Goal: Task Accomplishment & Management: Manage account settings

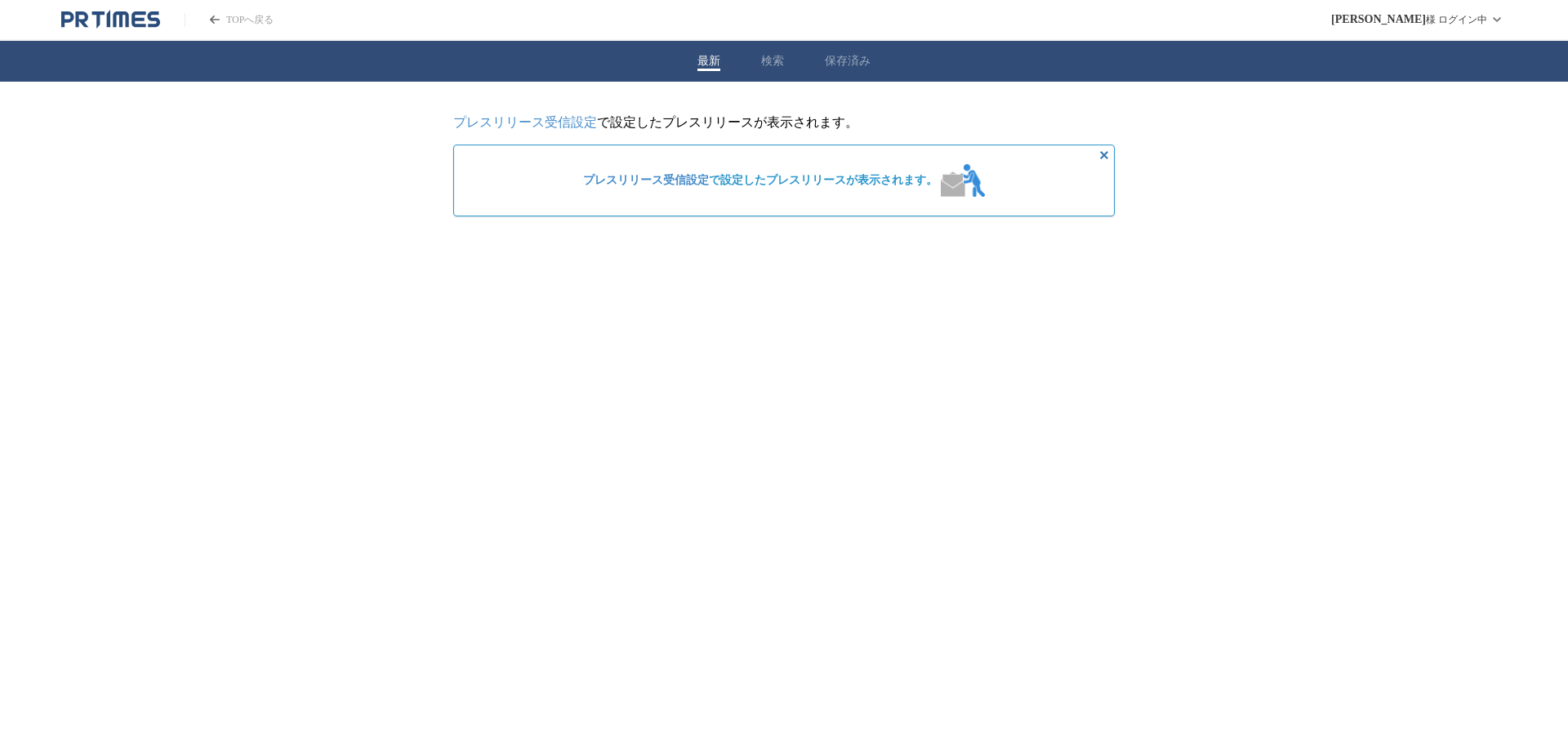
click at [549, 122] on link "プレスリリース受信設定" at bounding box center [526, 122] width 144 height 14
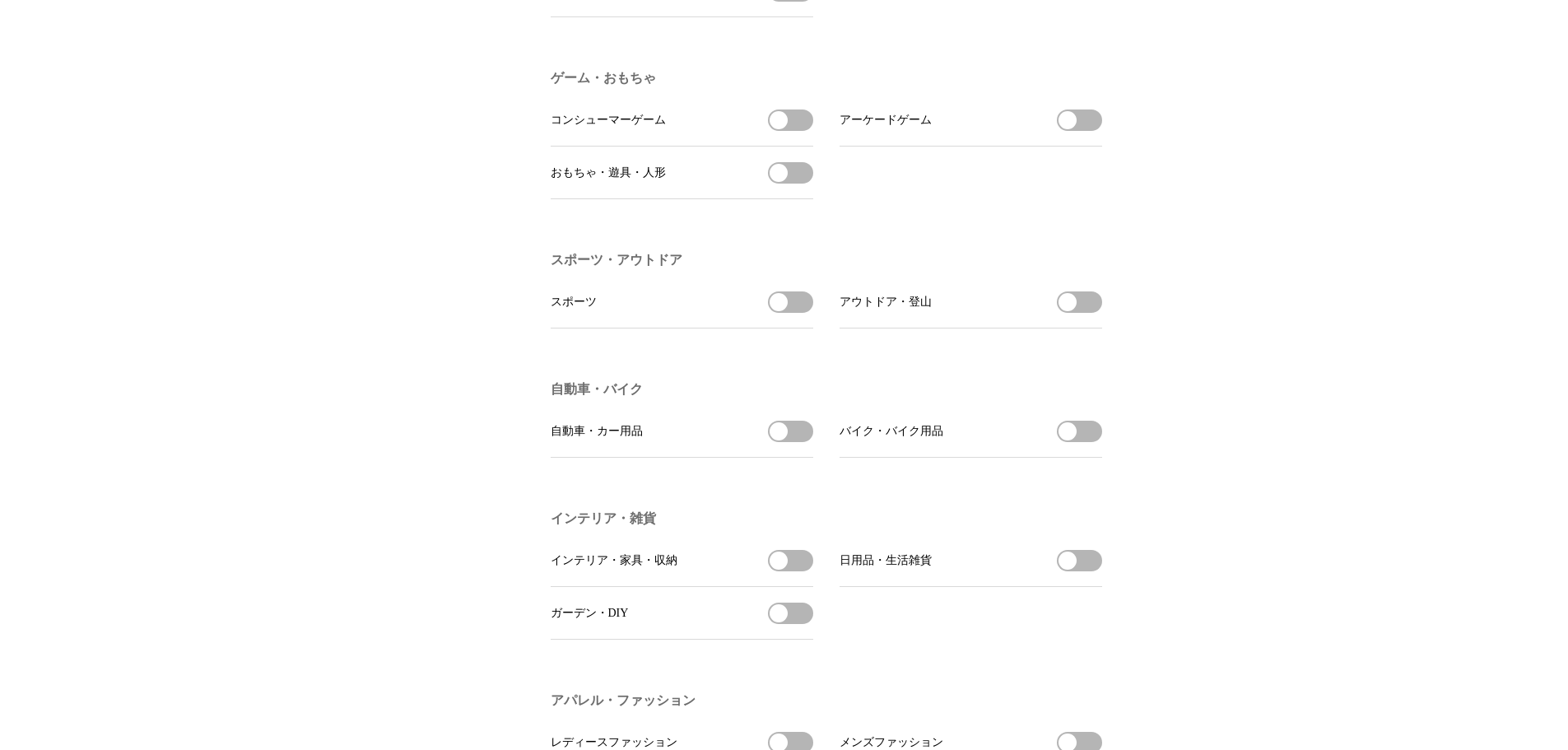
scroll to position [1647, 0]
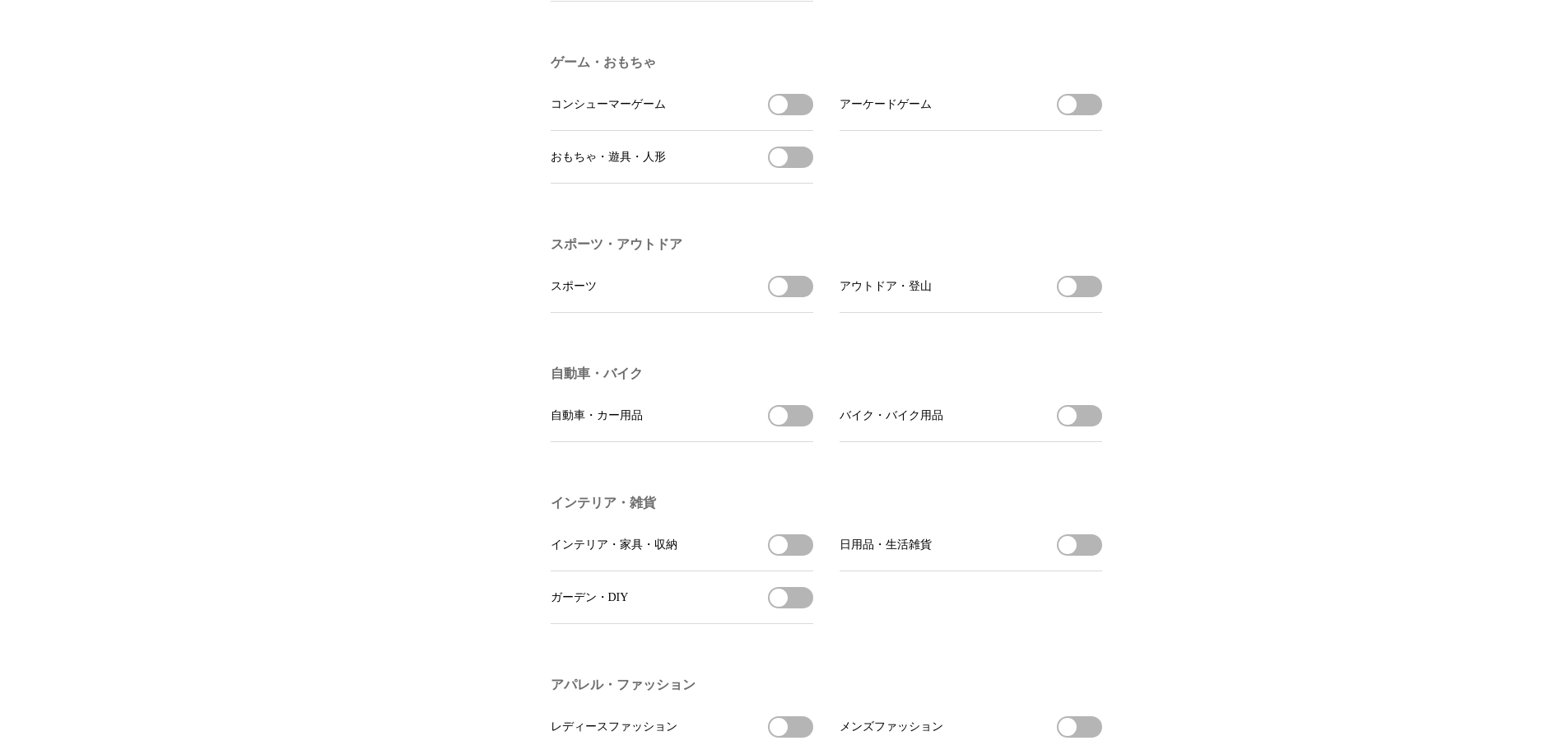
click at [806, 426] on button "自動車・カー用品を受信する" at bounding box center [790, 415] width 46 height 21
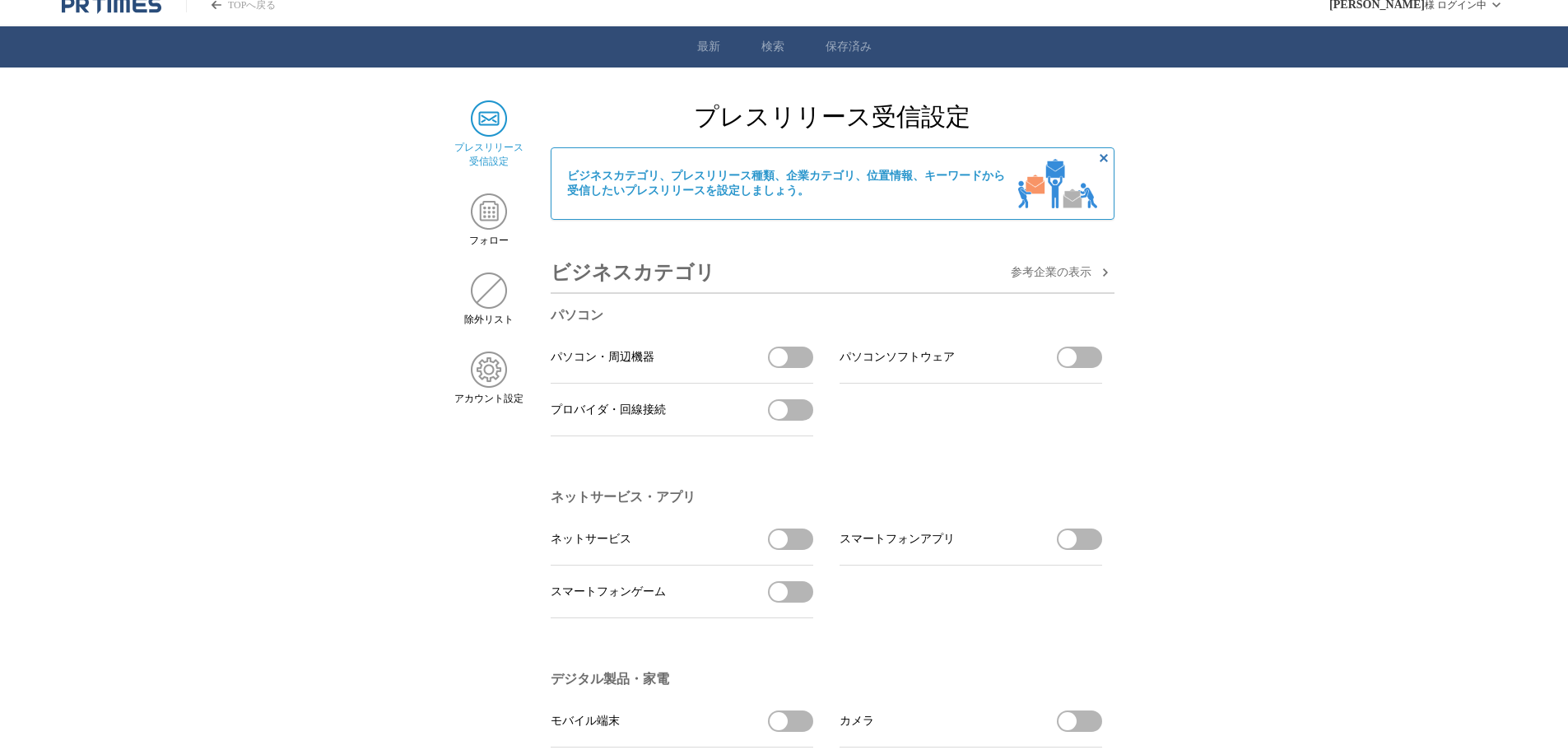
scroll to position [0, 0]
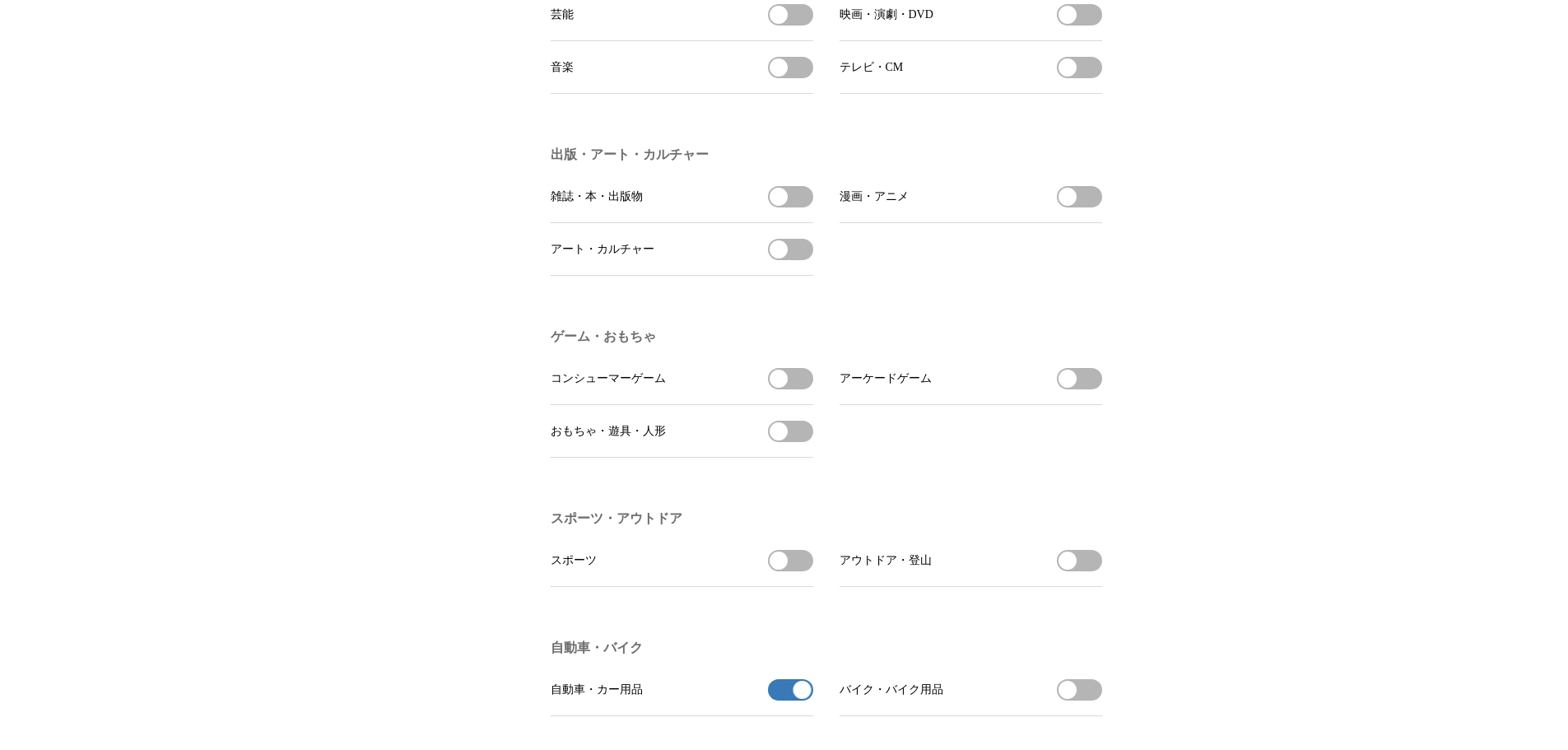
scroll to position [1647, 0]
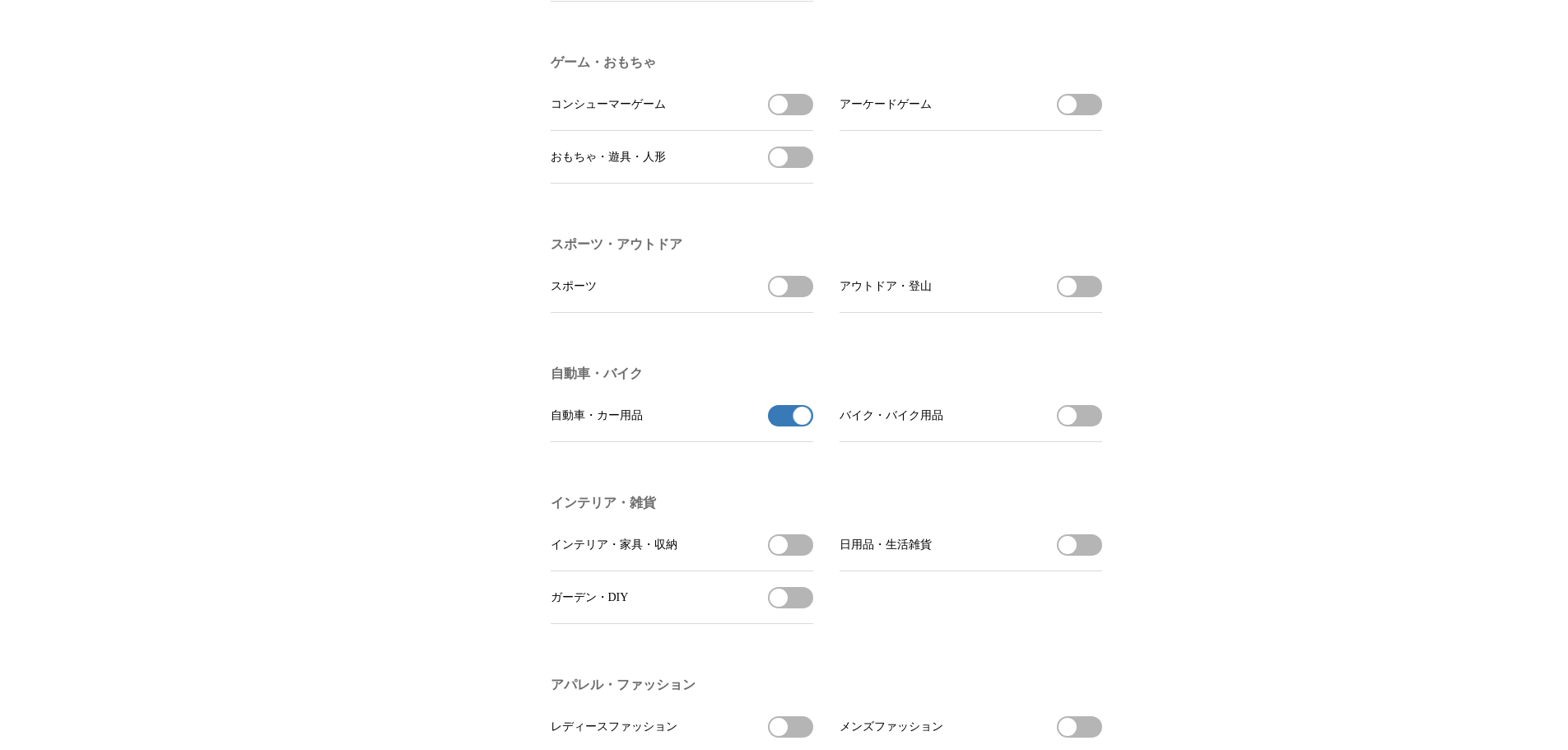
click at [1082, 426] on button "バイク・バイク用品を受信する" at bounding box center [1080, 415] width 46 height 21
click at [1091, 426] on button "バイク・バイク用品の受信を解除" at bounding box center [1080, 415] width 46 height 21
click at [1081, 426] on button "バイク・バイク用品を受信する" at bounding box center [1080, 415] width 46 height 21
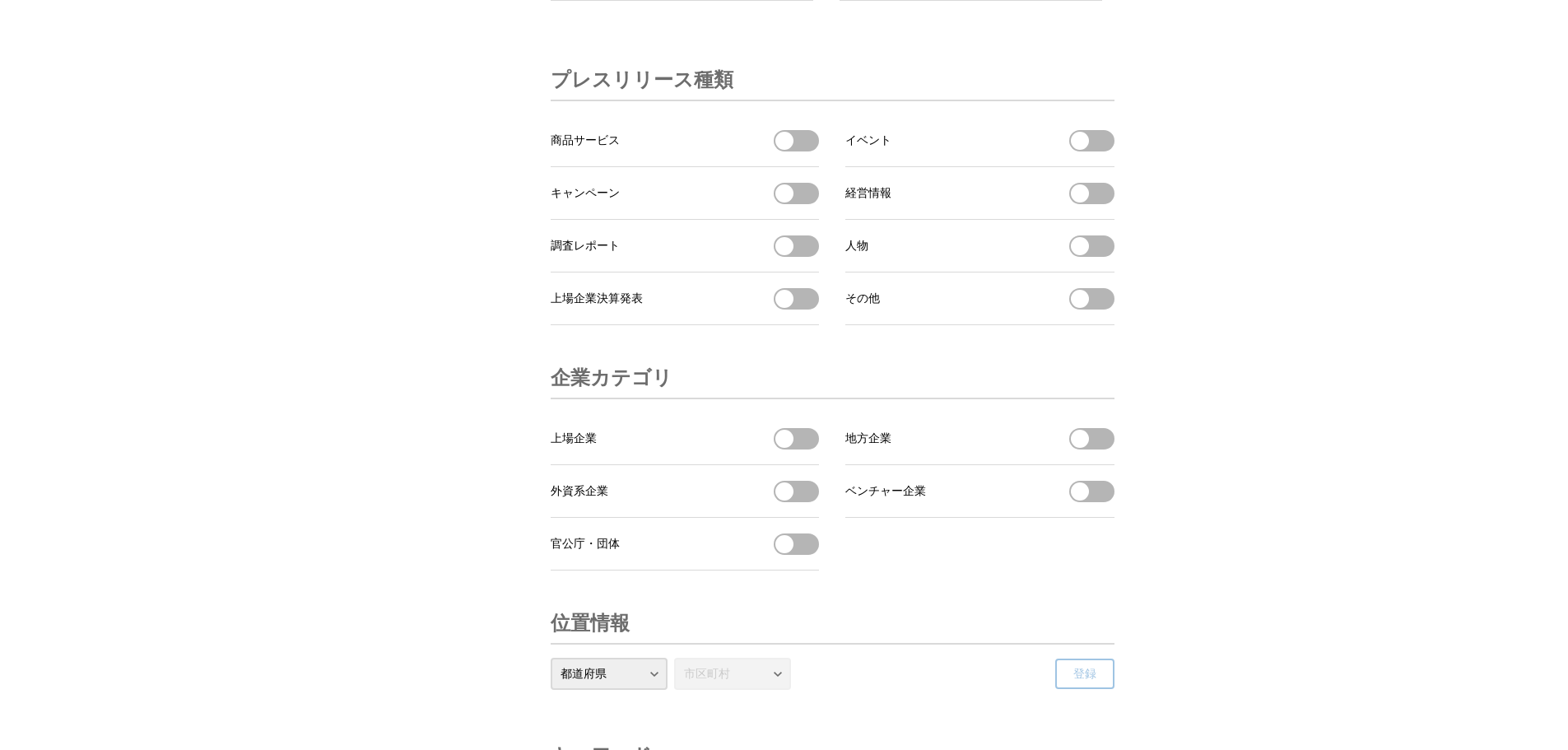
scroll to position [5214, 0]
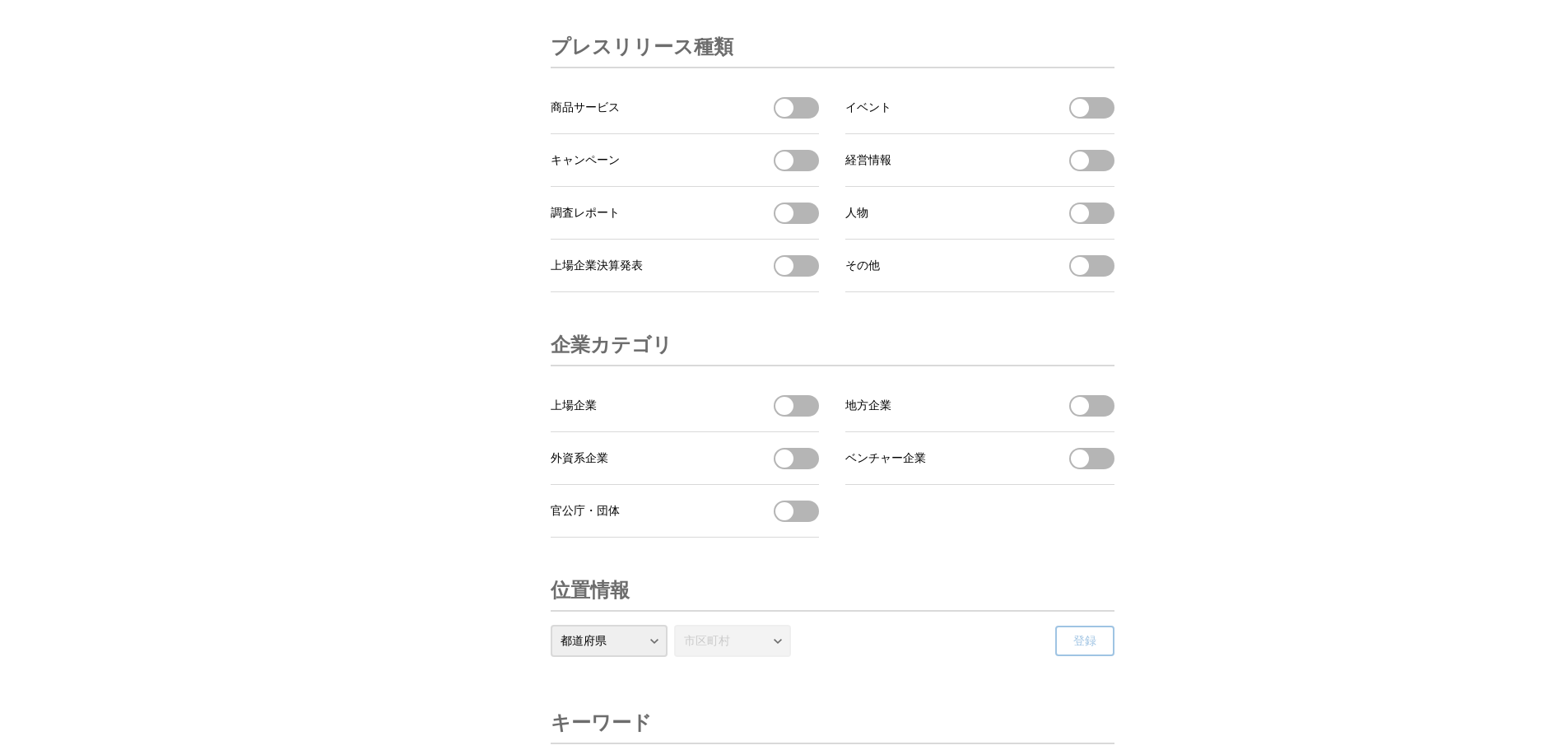
drag, startPoint x: 1095, startPoint y: 178, endPoint x: 1207, endPoint y: 275, distance: 148.2
click at [1099, 119] on button "イベントを受信する" at bounding box center [1092, 107] width 46 height 21
click at [1104, 171] on button "経営情報を受信する" at bounding box center [1092, 160] width 46 height 21
click at [816, 119] on button "商品サービスを受信する" at bounding box center [796, 107] width 46 height 21
click at [803, 224] on button "調査レポートを受信する" at bounding box center [796, 213] width 46 height 21
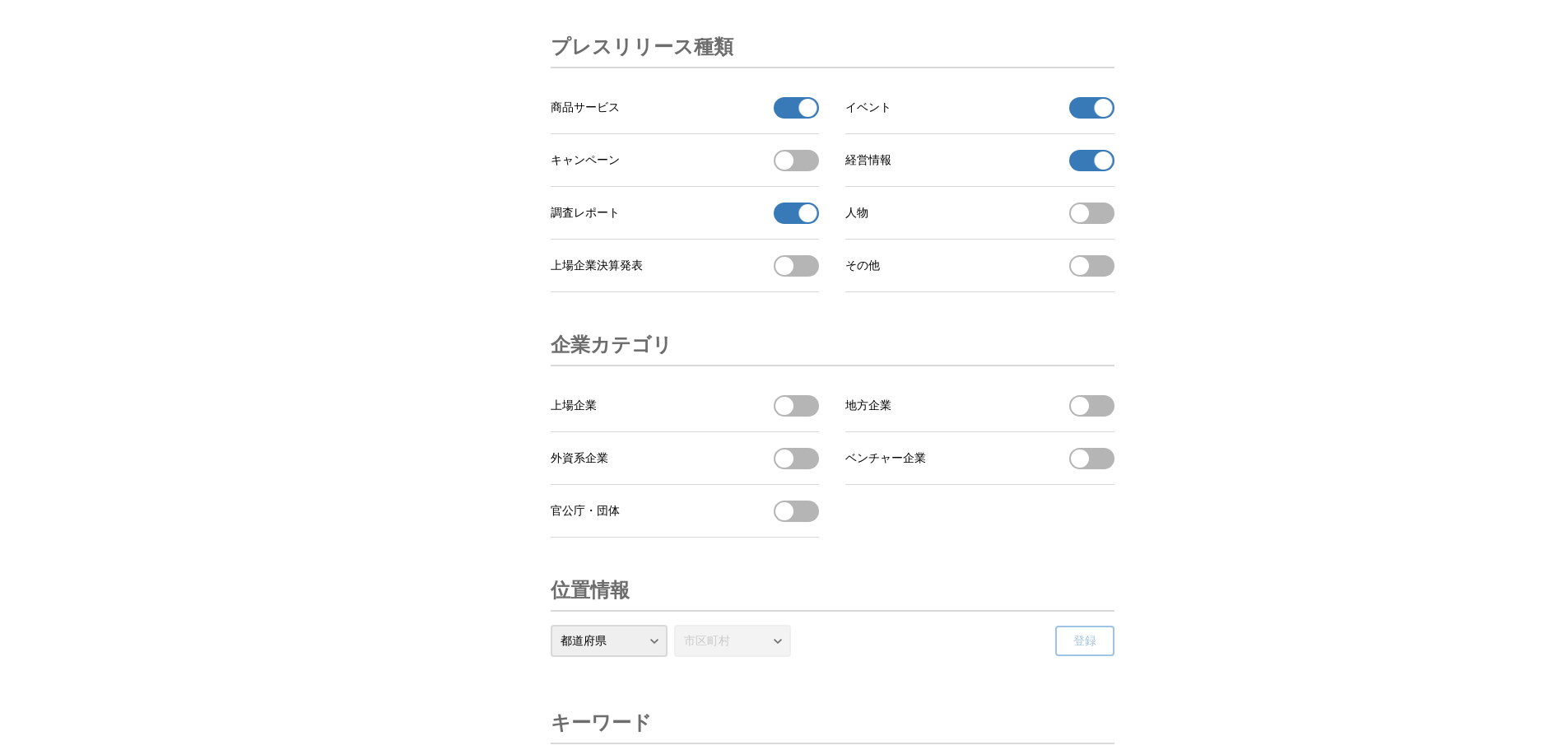
click at [811, 277] on button "上場企業決算発表を受信する" at bounding box center [796, 265] width 46 height 21
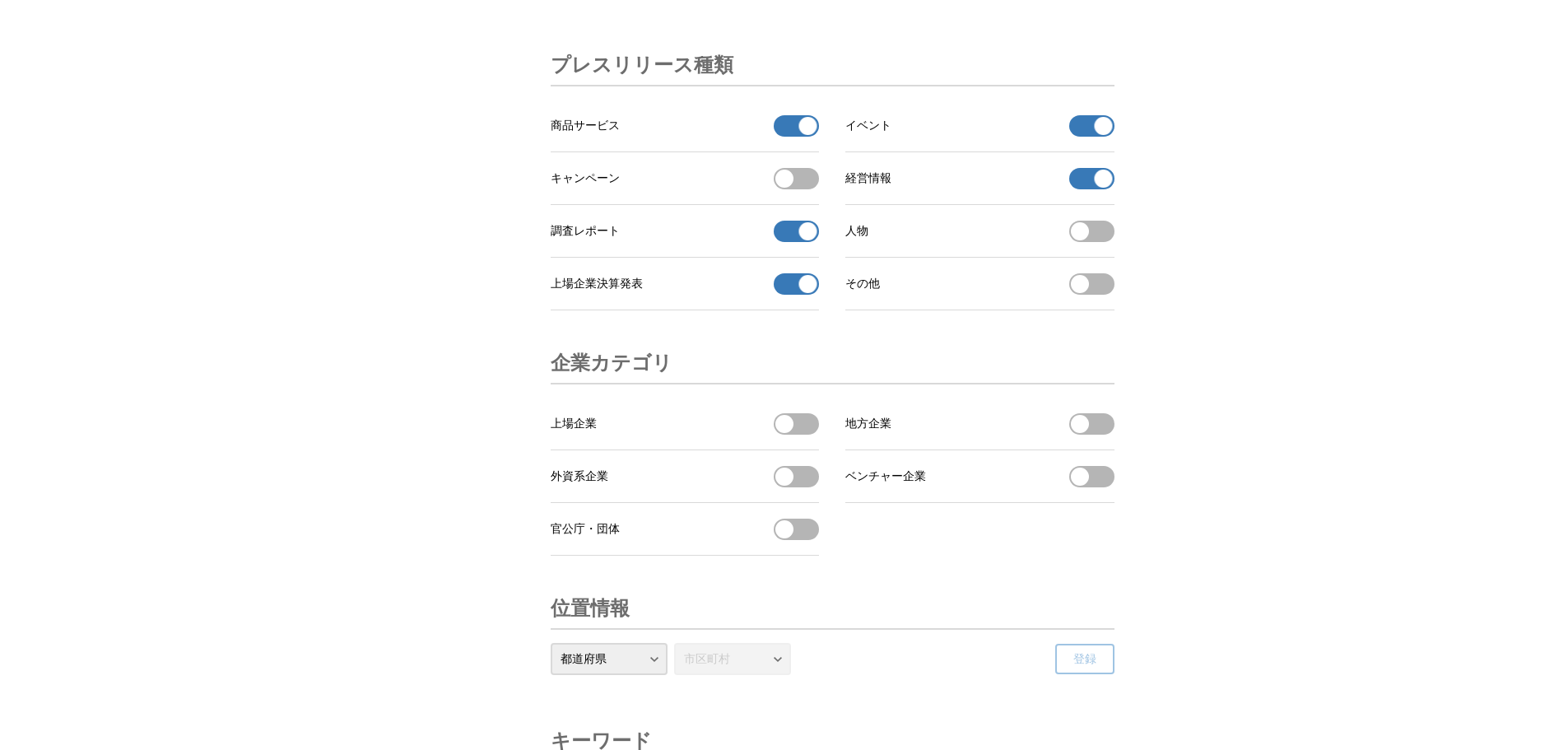
scroll to position [5466, 0]
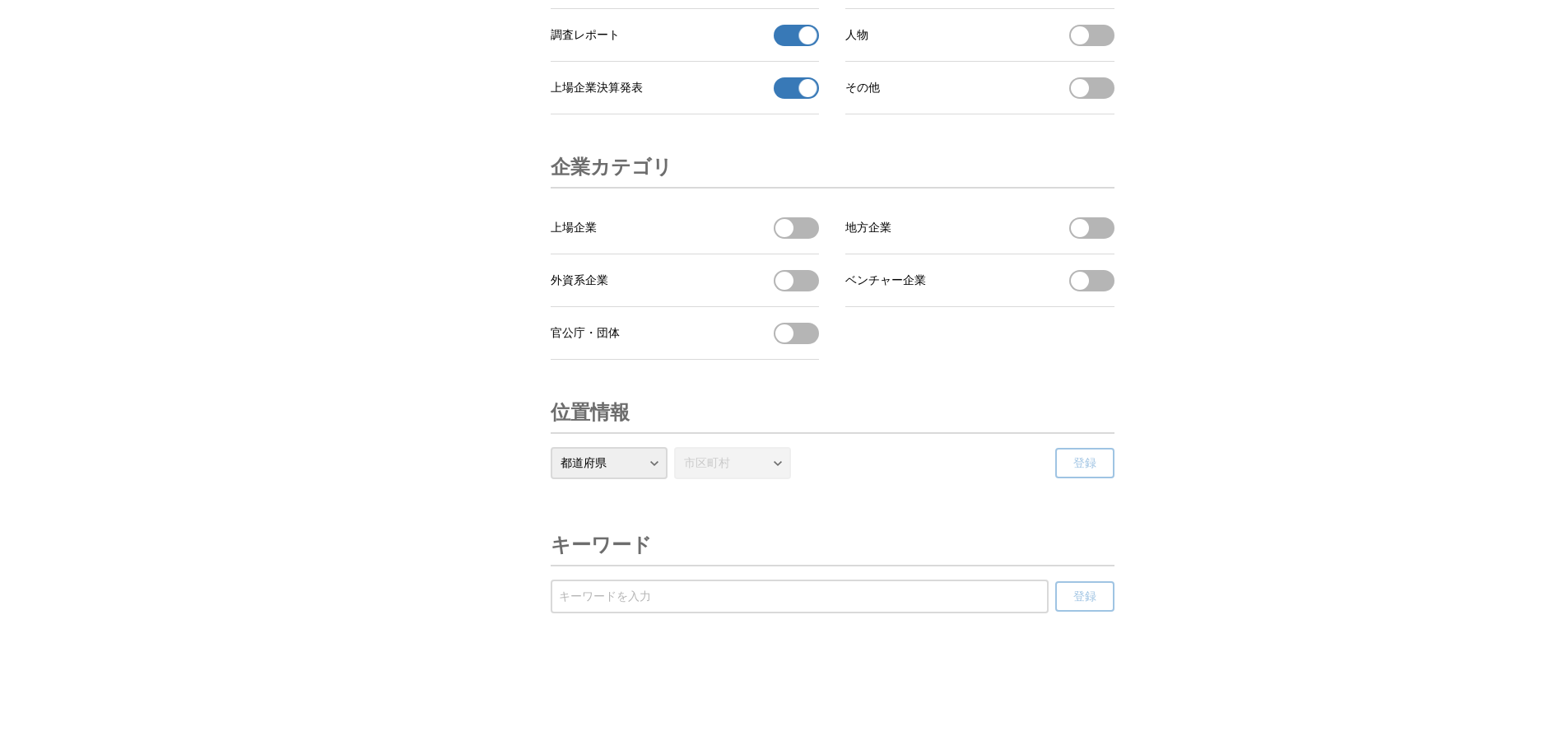
click at [651, 454] on select "都道府県 北海道 青森県 岩手県 宮城県 秋田県 山形県 福島県 茨城県 栃木県 群馬県 埼玉県 千葉県 東京都 神奈川県 新潟県 富山県 石川県 福井県 山…" at bounding box center [609, 463] width 117 height 32
select select "13"
click at [551, 447] on select "都道府県 北海道 青森県 岩手県 宮城県 秋田県 山形県 福島県 茨城県 栃木県 群馬県 埼玉県 千葉県 東京都 神奈川県 新潟県 富山県 石川県 福井県 山…" at bounding box center [609, 463] width 117 height 32
click at [778, 456] on select "市区町村 千代田区 中央区 港区 新宿区 文京区 台東区 墨田区 江東区 品川区 目黒区 大田区 世田谷区 渋谷区 中野区 杉並区 豊島区 北区 荒川区 板橋…" at bounding box center [732, 463] width 117 height 32
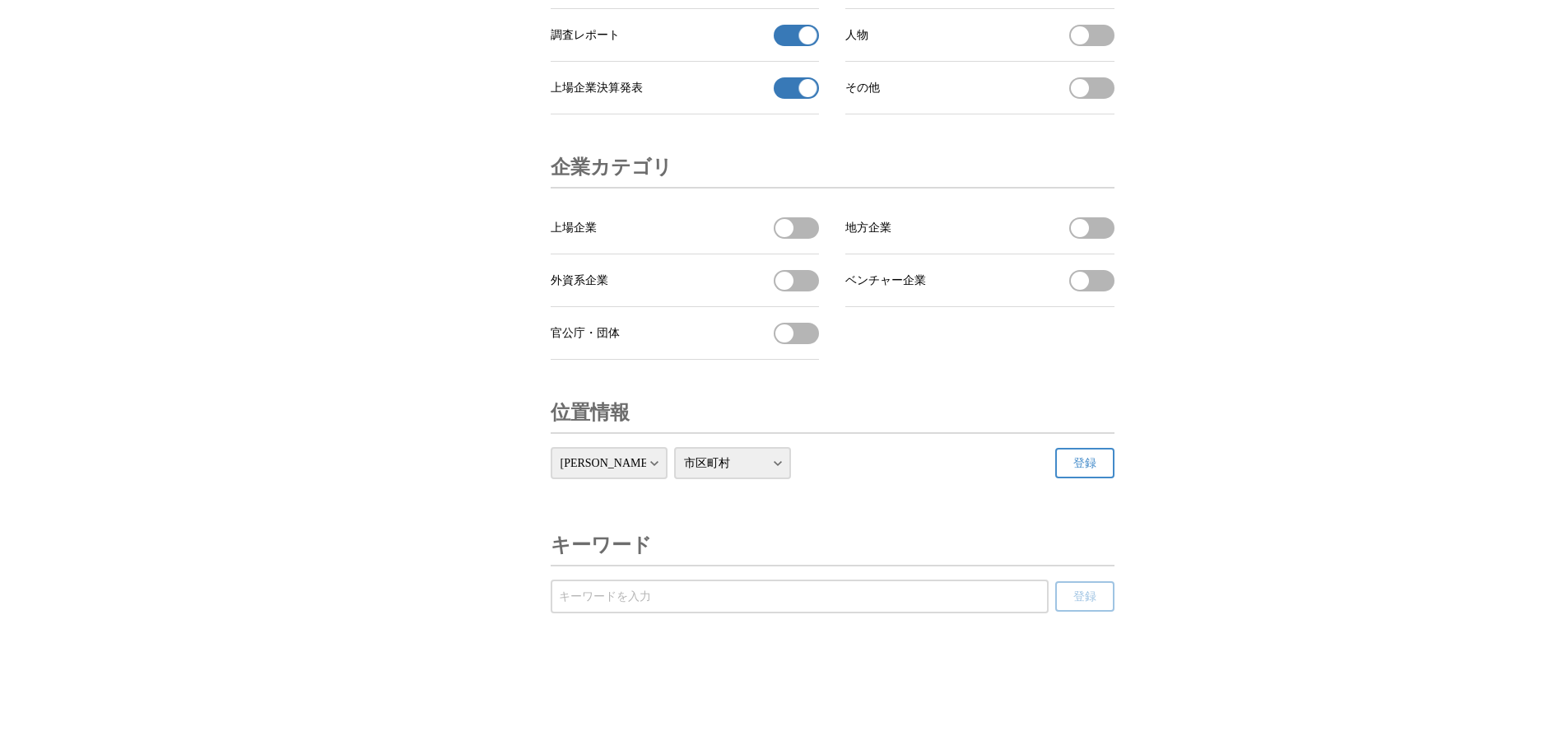
select select "13101"
click at [674, 447] on select "市区町村 千代田区 中央区 港区 新宿区 文京区 台東区 墨田区 江東区 品川区 目黒区 大田区 世田谷区 渋谷区 中野区 杉並区 豊島区 北区 荒川区 板橋…" at bounding box center [732, 463] width 117 height 32
click at [1081, 461] on span "登録" at bounding box center [1084, 464] width 23 height 15
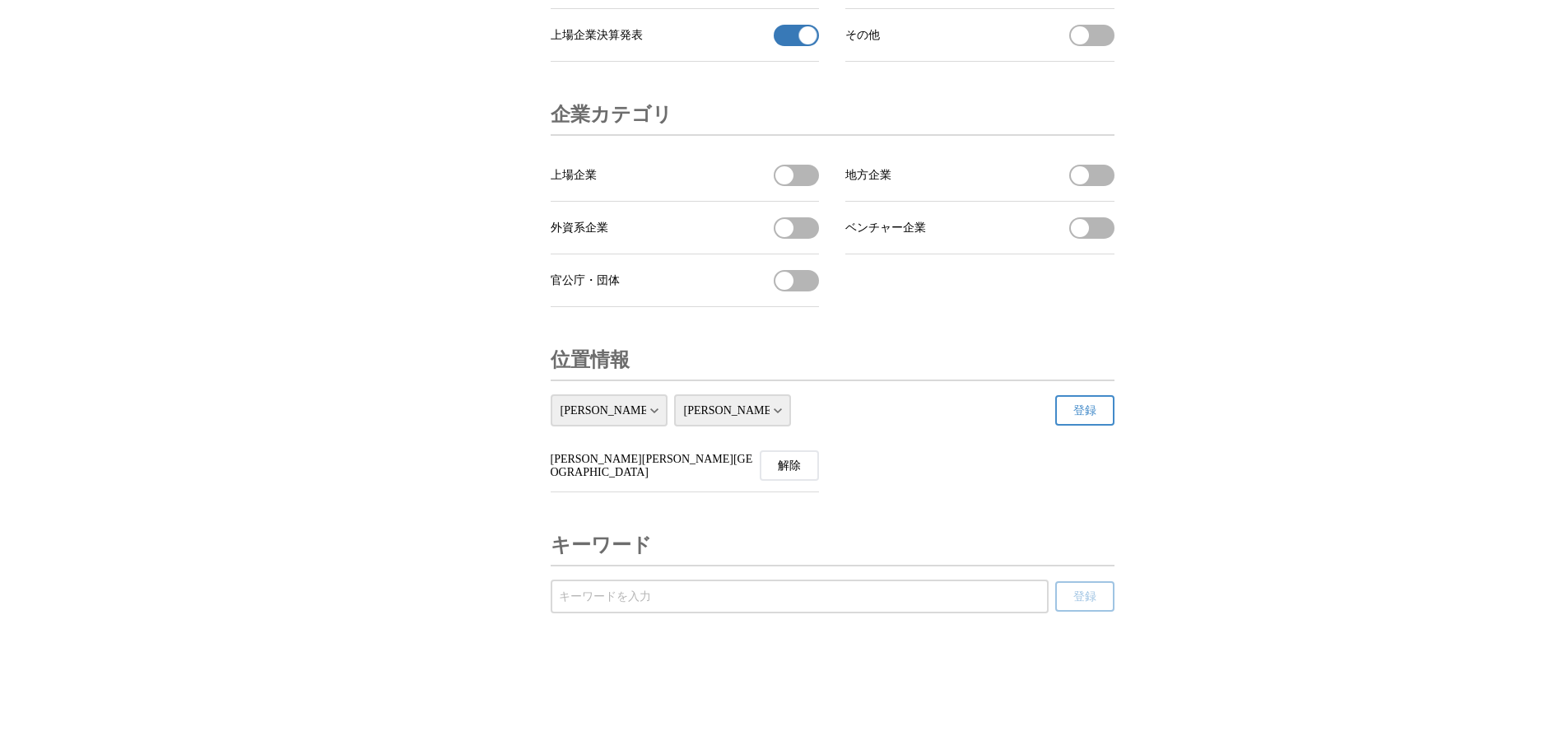
scroll to position [5519, 0]
click at [674, 596] on input "受信するキーワードを登録する" at bounding box center [800, 596] width 482 height 18
click at [601, 597] on input "車載 車部品" at bounding box center [800, 596] width 482 height 18
type input "車載 車関連部品"
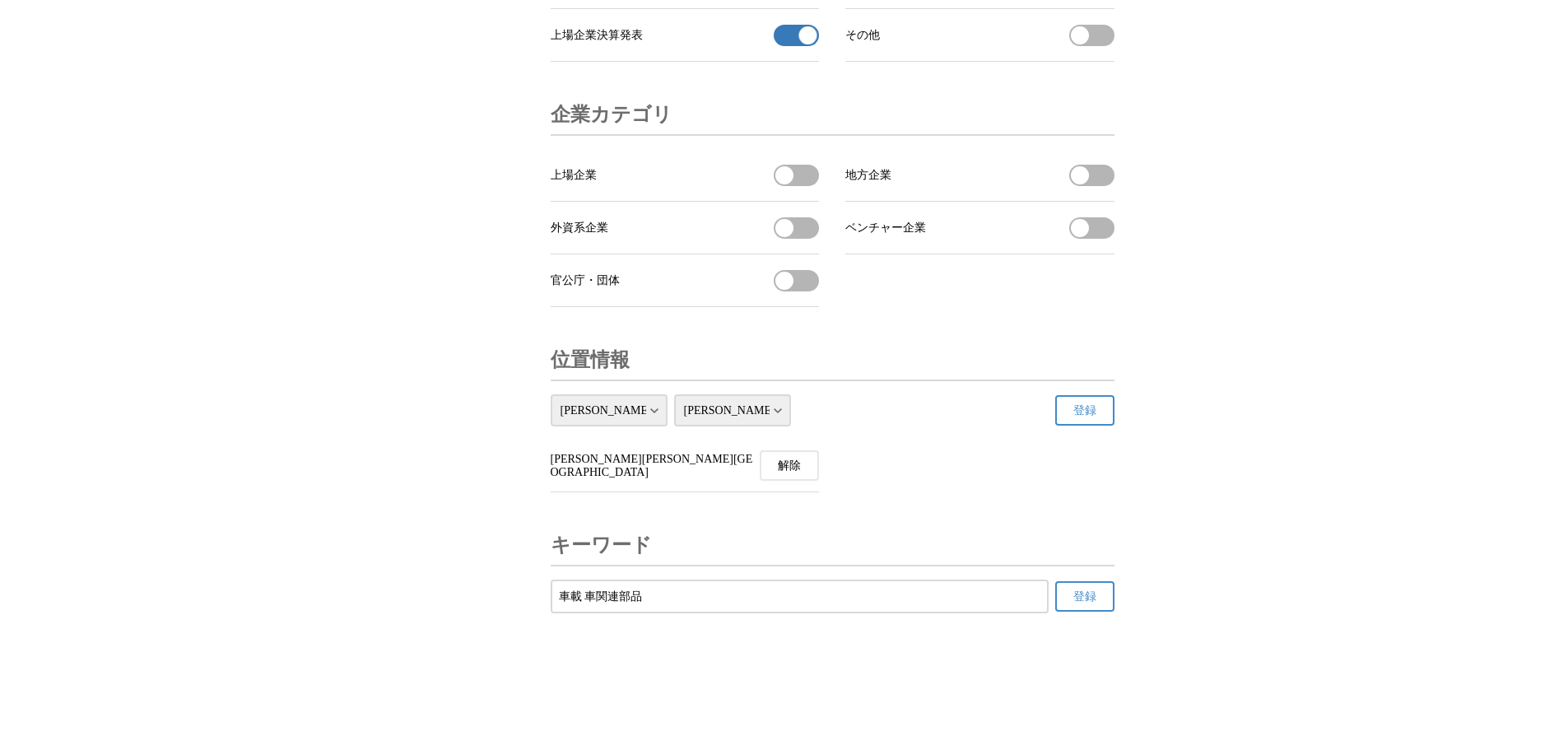
click at [1071, 588] on button "登録" at bounding box center [1085, 596] width 59 height 30
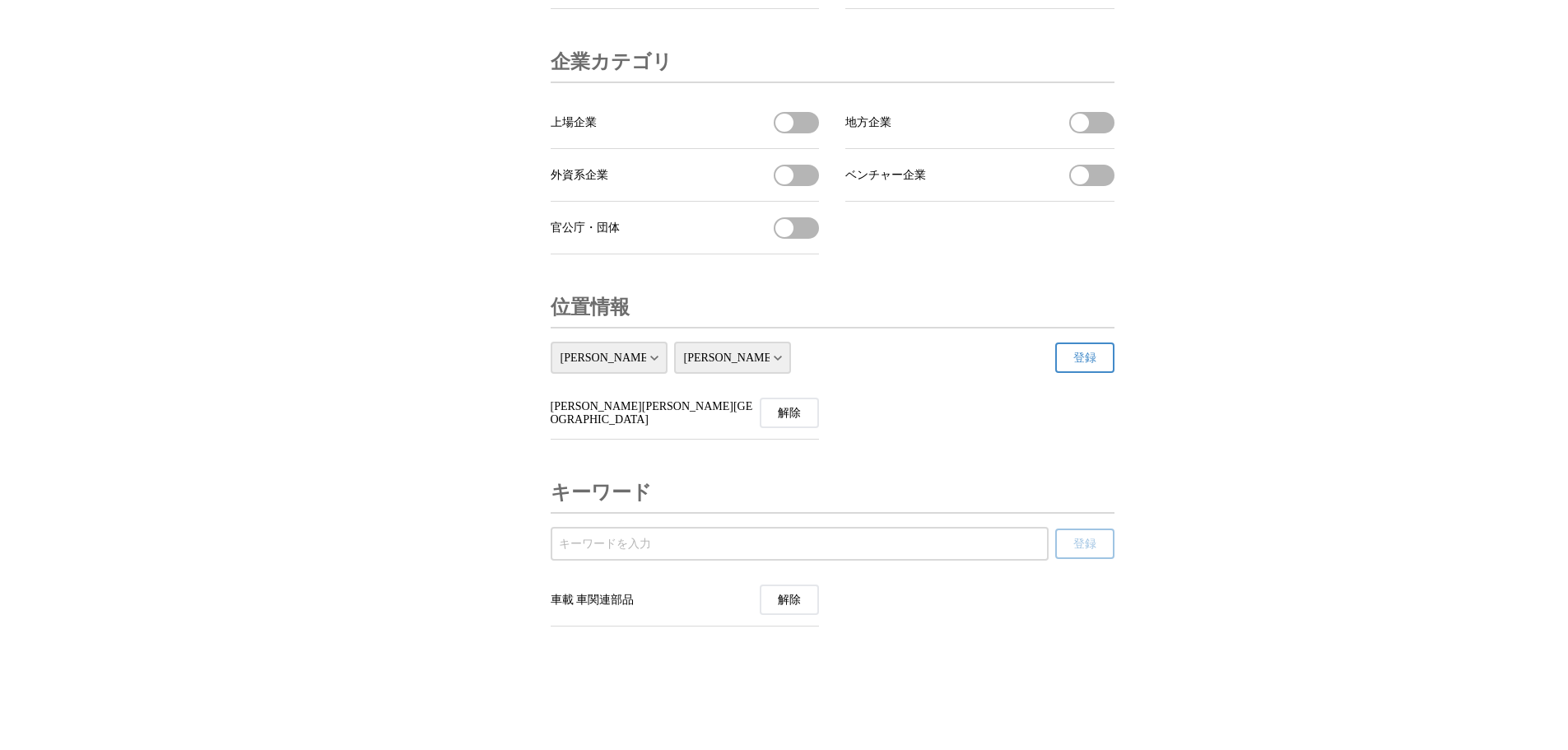
scroll to position [5571, 0]
click at [756, 540] on input "受信するキーワードを登録する" at bounding box center [800, 543] width 482 height 18
type input "t"
type input "展示会"
click at [1095, 552] on span "登録" at bounding box center [1084, 544] width 23 height 15
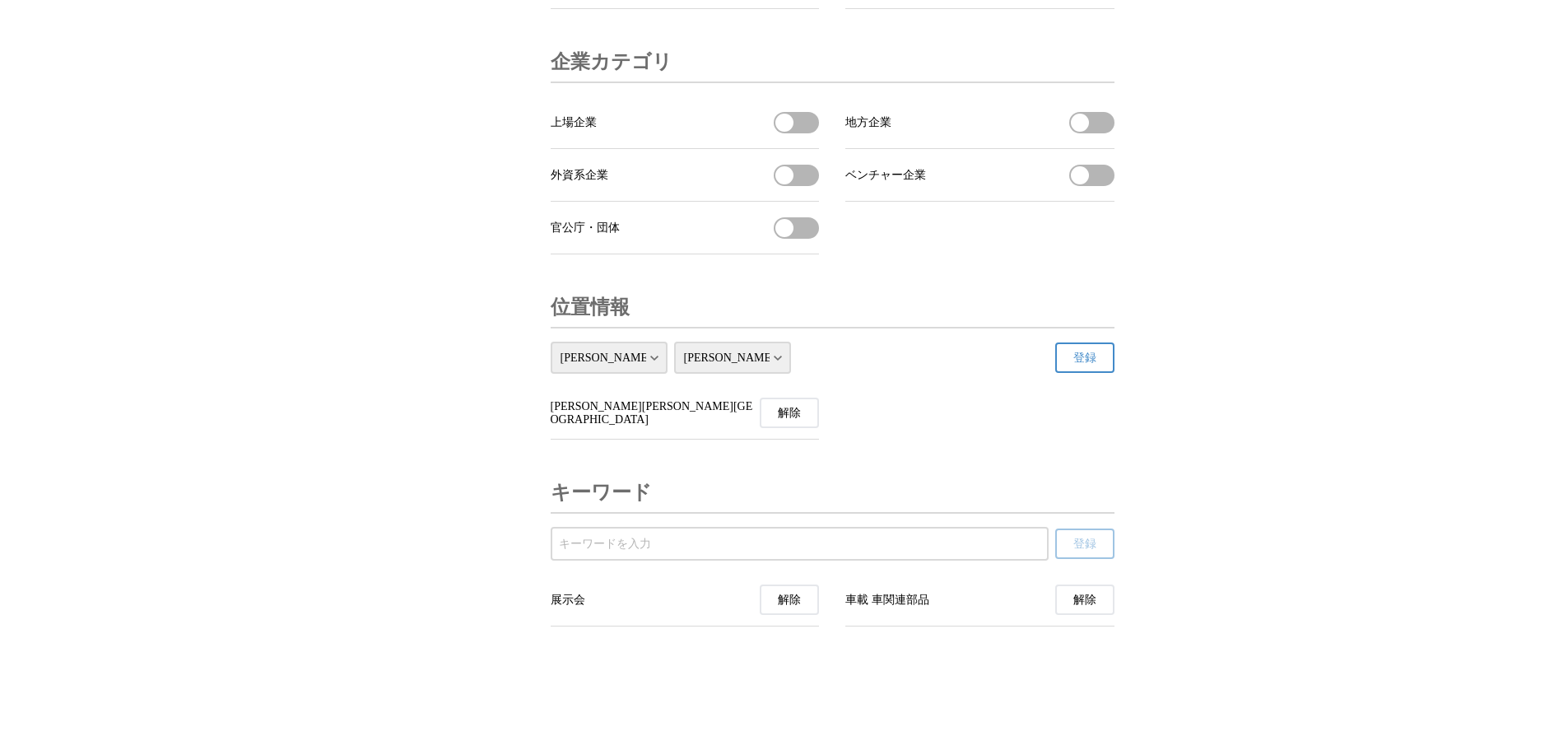
click at [584, 537] on input "受信するキーワードを登録する" at bounding box center [800, 543] width 482 height 18
type input "Exhibition"
click at [1082, 545] on span "登録" at bounding box center [1084, 544] width 23 height 15
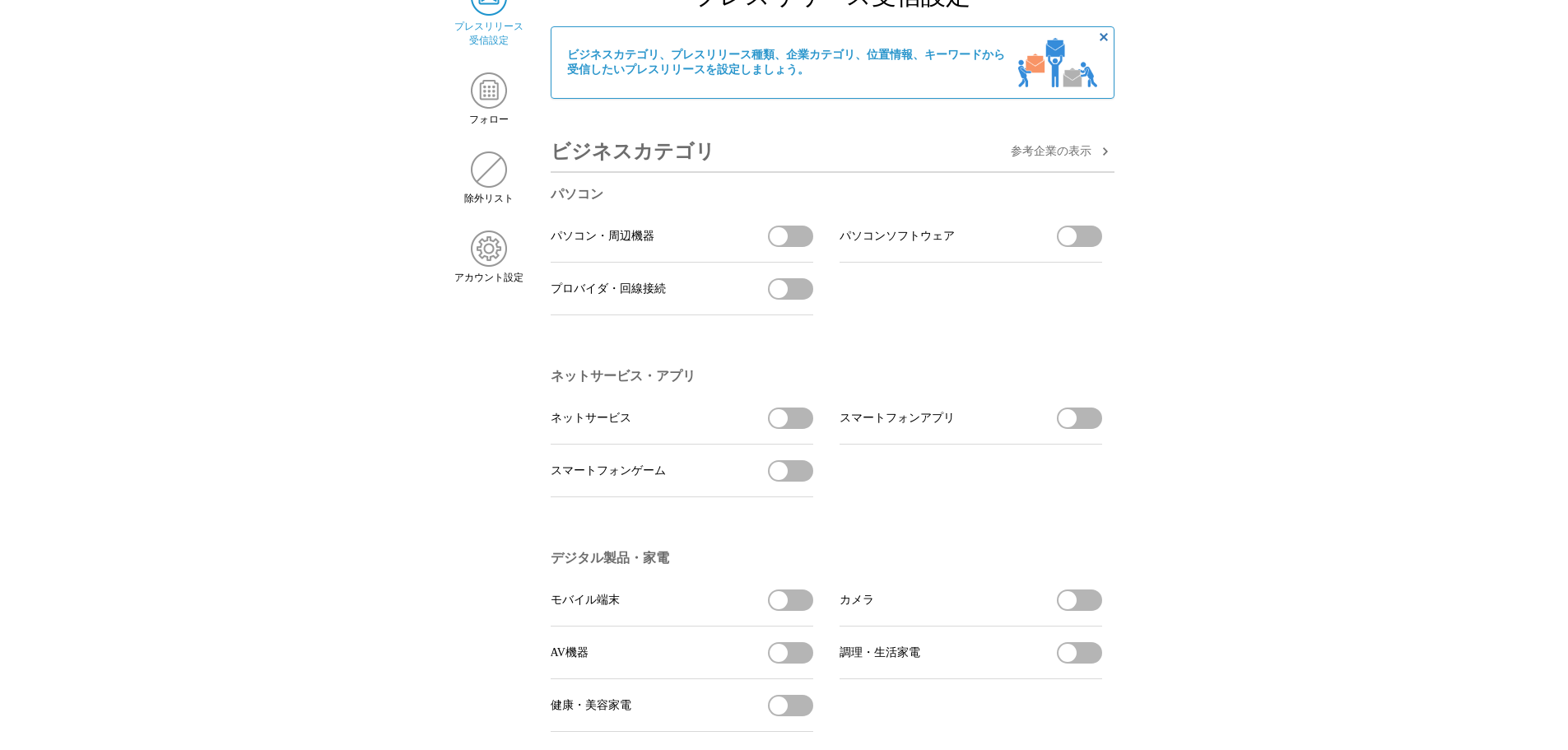
scroll to position [0, 0]
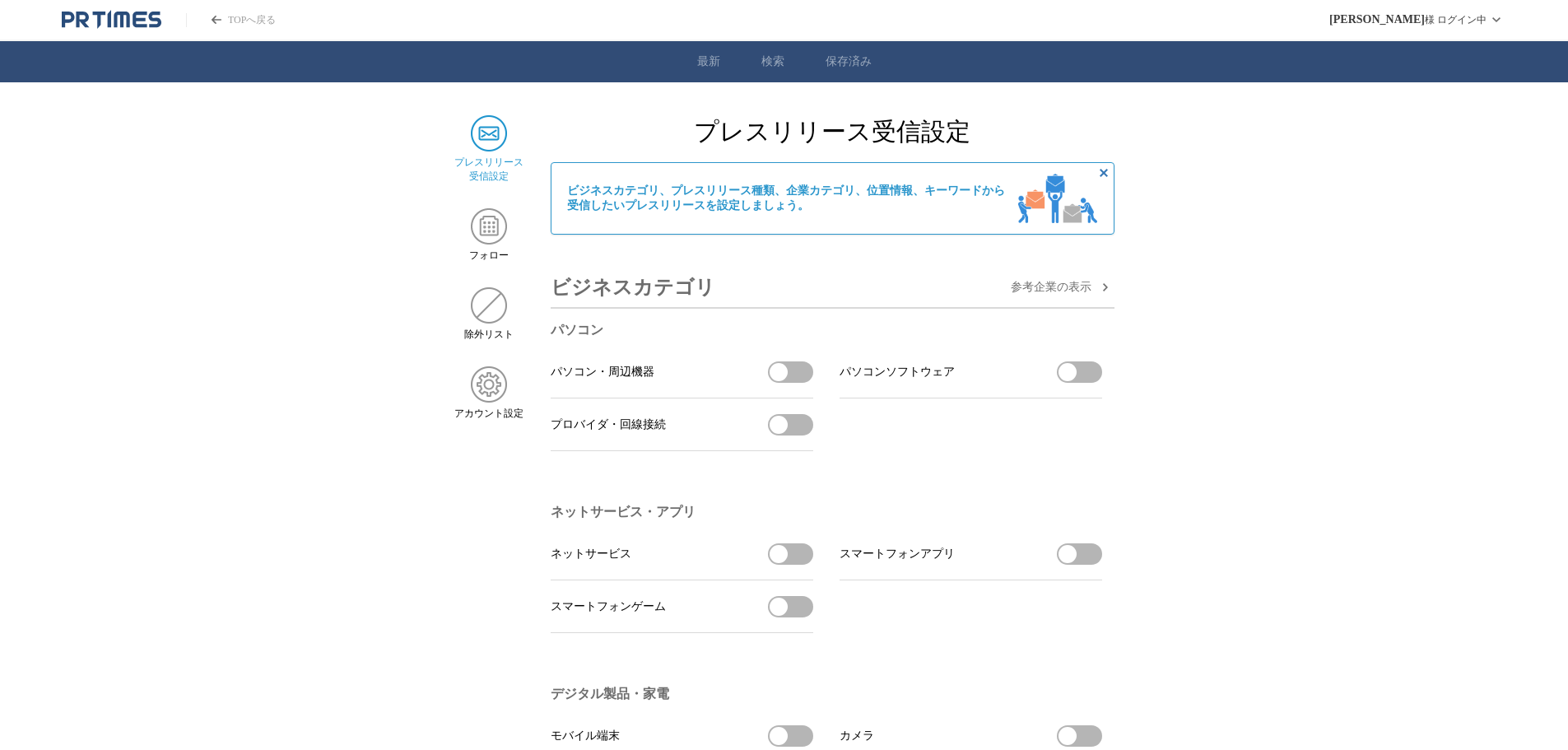
click at [116, 19] on icon "PR TIMESのトップページはこちら" at bounding box center [121, 19] width 16 height 16
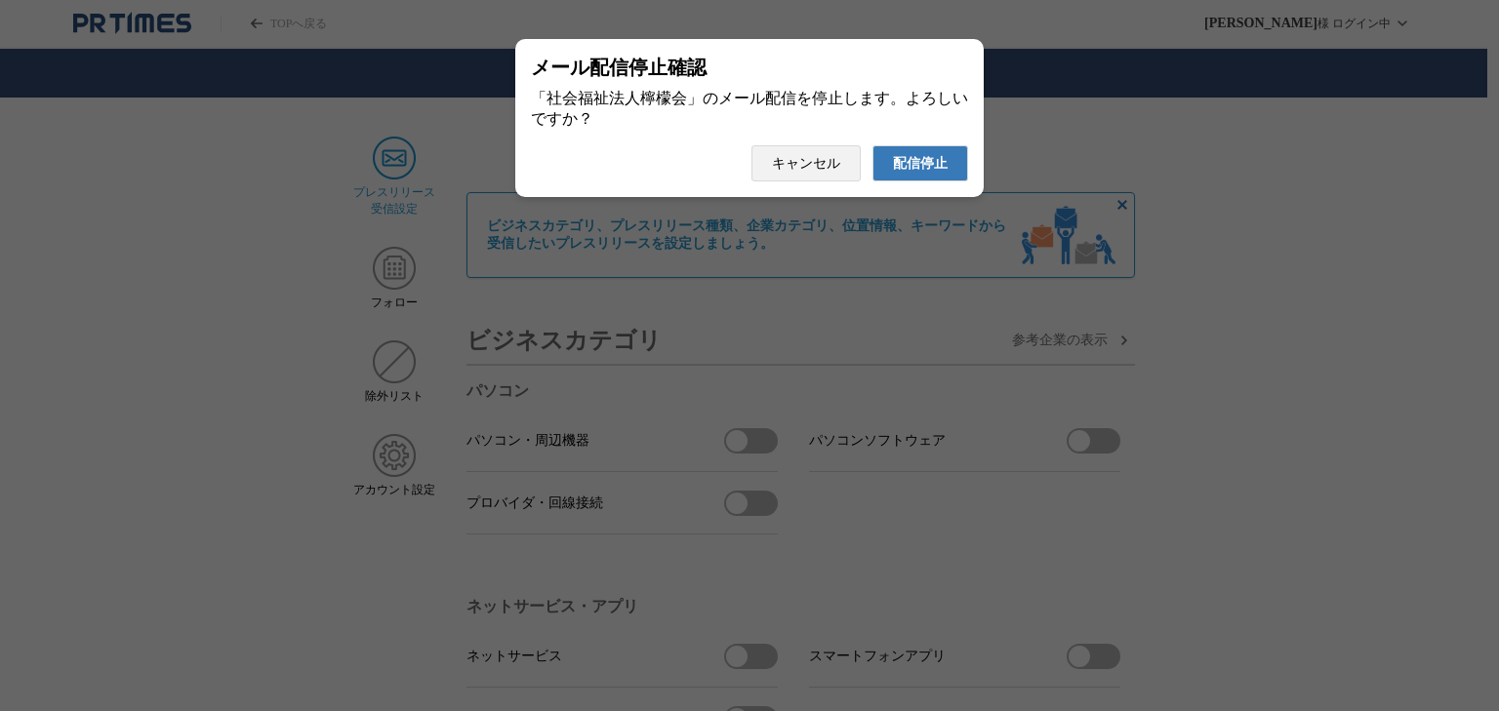
click at [933, 168] on span "配信停止" at bounding box center [920, 164] width 55 height 18
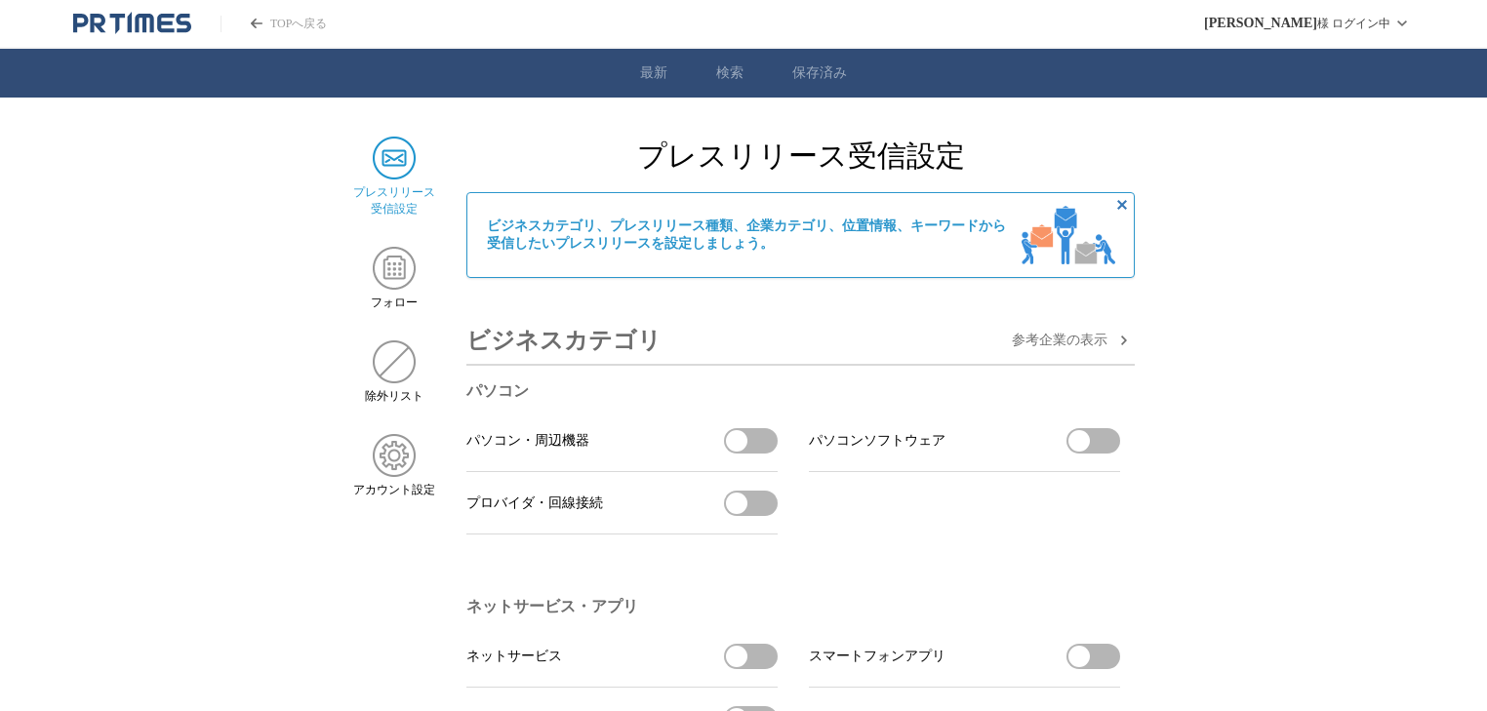
click at [304, 28] on link "TOPへ戻る" at bounding box center [274, 24] width 106 height 17
